Goal: Information Seeking & Learning: Learn about a topic

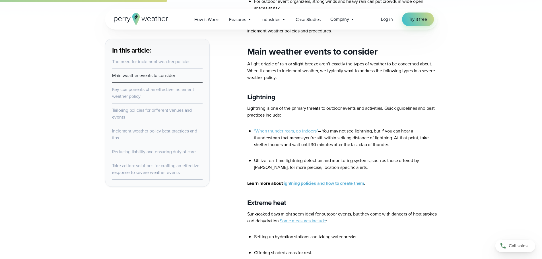
scroll to position [427, 0]
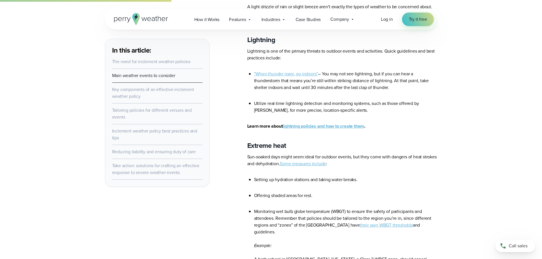
click at [345, 126] on link "lightning policies and how to create them" at bounding box center [323, 126] width 82 height 7
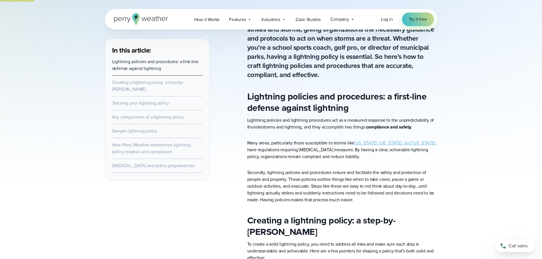
scroll to position [199, 0]
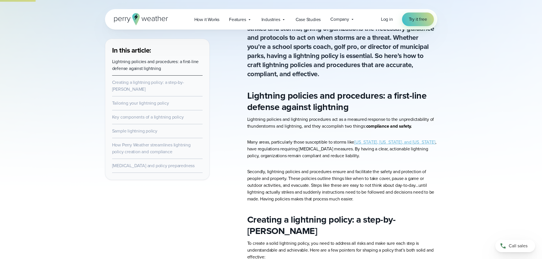
click at [378, 141] on link "[US_STATE], [US_STATE], and [US_STATE]" at bounding box center [394, 142] width 81 height 7
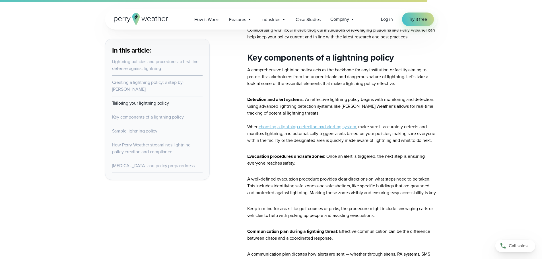
scroll to position [1081, 0]
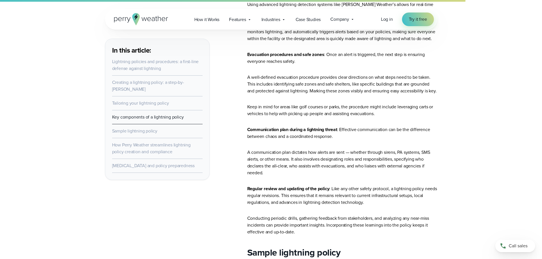
click at [145, 129] on link "Sample lightning policy" at bounding box center [134, 131] width 45 height 7
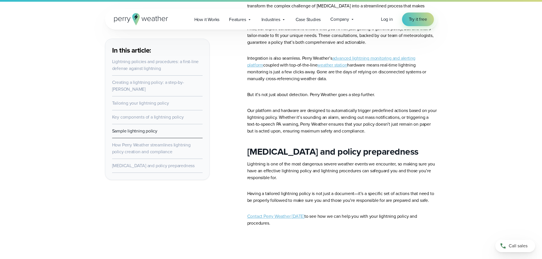
scroll to position [1712, 0]
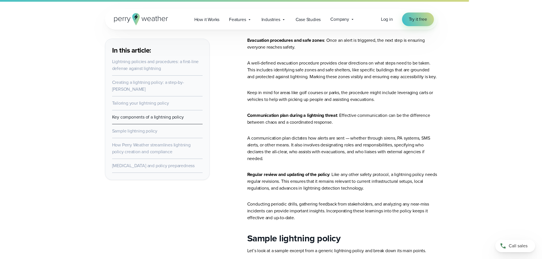
scroll to position [1081, 0]
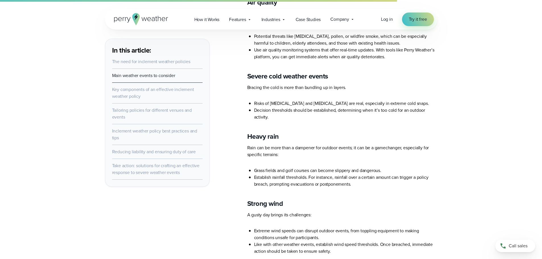
scroll to position [939, 0]
